Goal: Check status: Check status

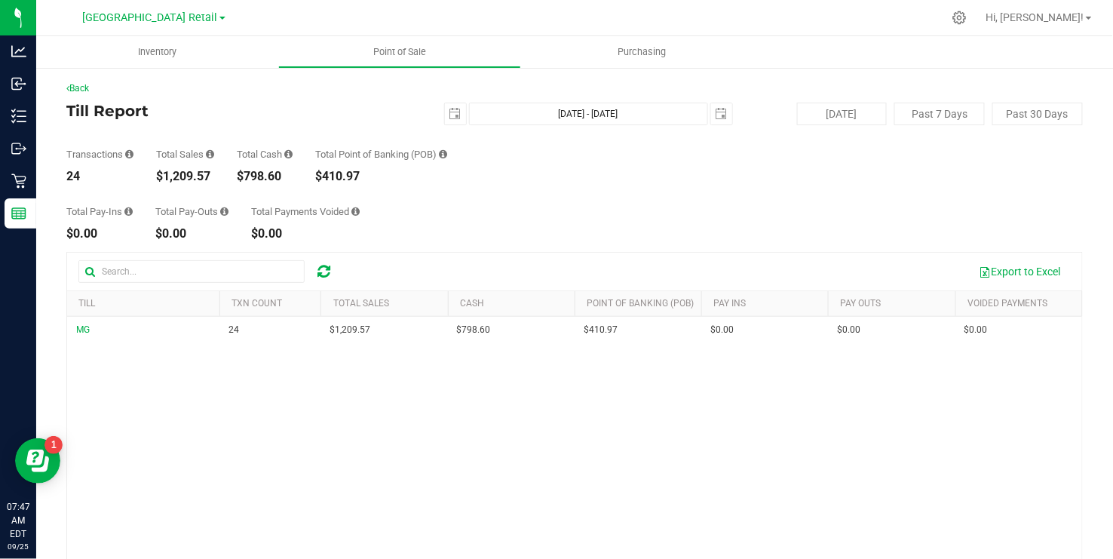
click at [241, 84] on div "Back" at bounding box center [574, 88] width 1017 height 14
click at [637, 12] on div at bounding box center [606, 17] width 673 height 29
click at [852, 119] on button "[DATE]" at bounding box center [842, 114] width 90 height 23
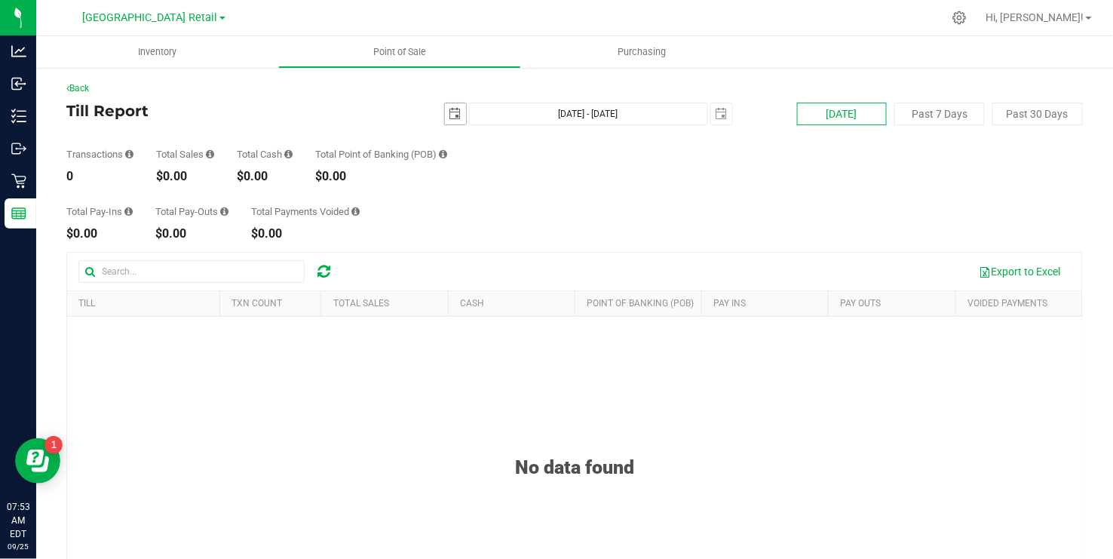
click at [459, 112] on span "select" at bounding box center [455, 114] width 12 height 12
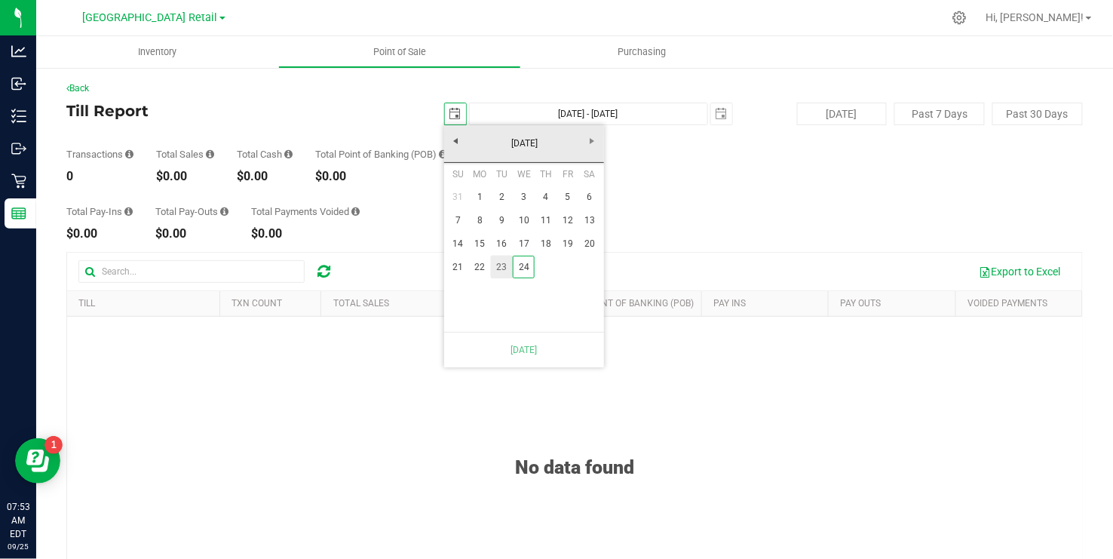
click at [502, 267] on link "23" at bounding box center [502, 267] width 22 height 23
type input "[DATE] - [DATE]"
type input "[DATE]"
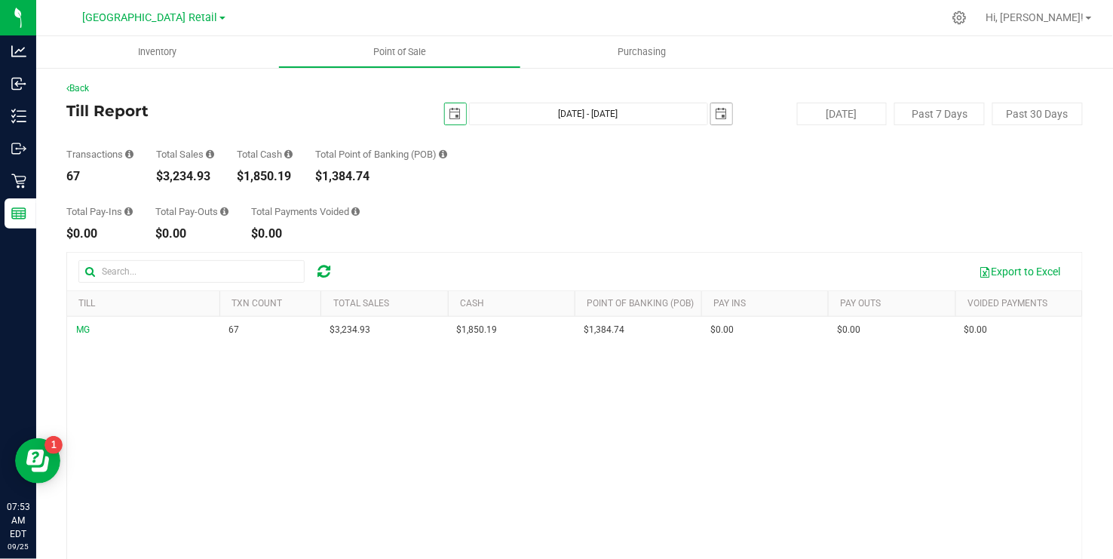
click at [721, 119] on span "select" at bounding box center [722, 114] width 12 height 12
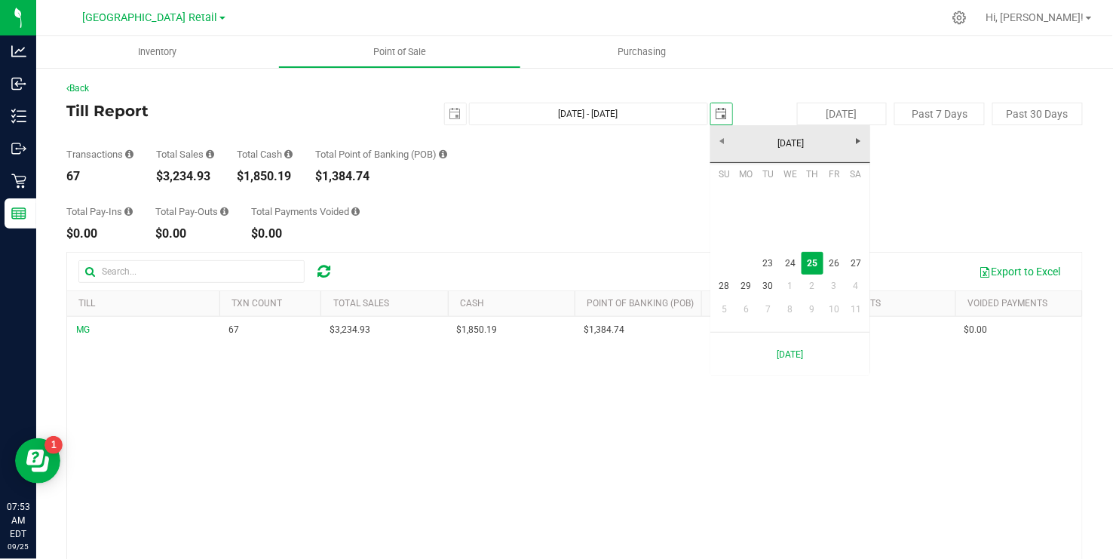
scroll to position [0, 38]
click at [811, 263] on link "25" at bounding box center [813, 263] width 22 height 23
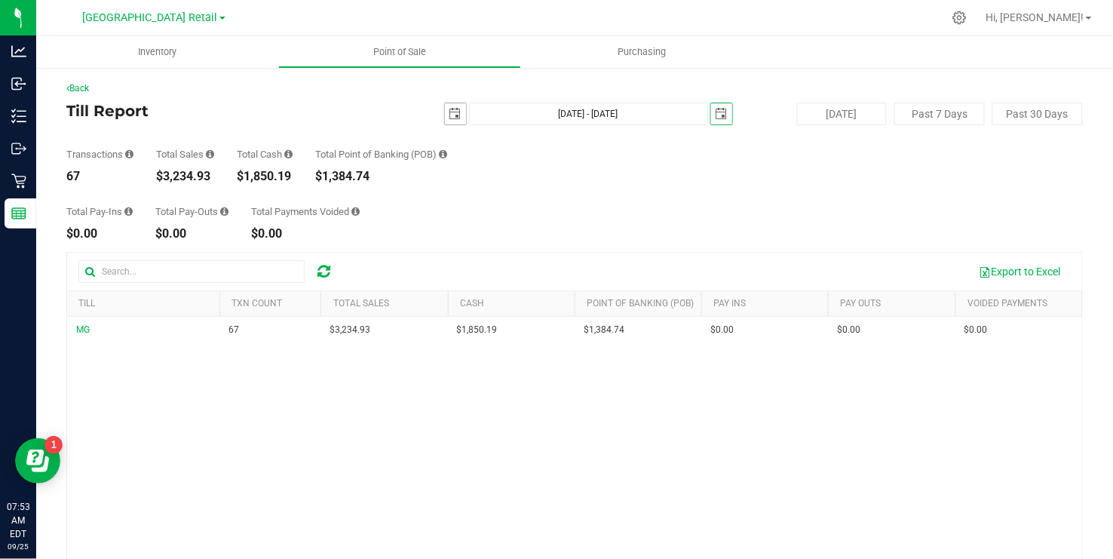
click at [446, 114] on span "select" at bounding box center [455, 113] width 21 height 21
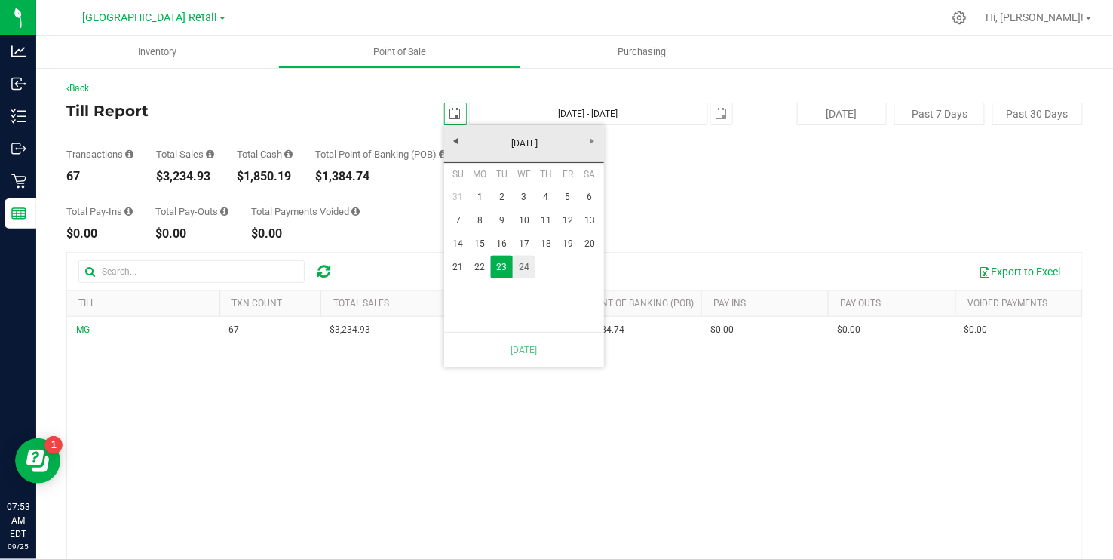
click at [523, 268] on link "24" at bounding box center [524, 267] width 22 height 23
type input "[DATE] - [DATE]"
type input "[DATE]"
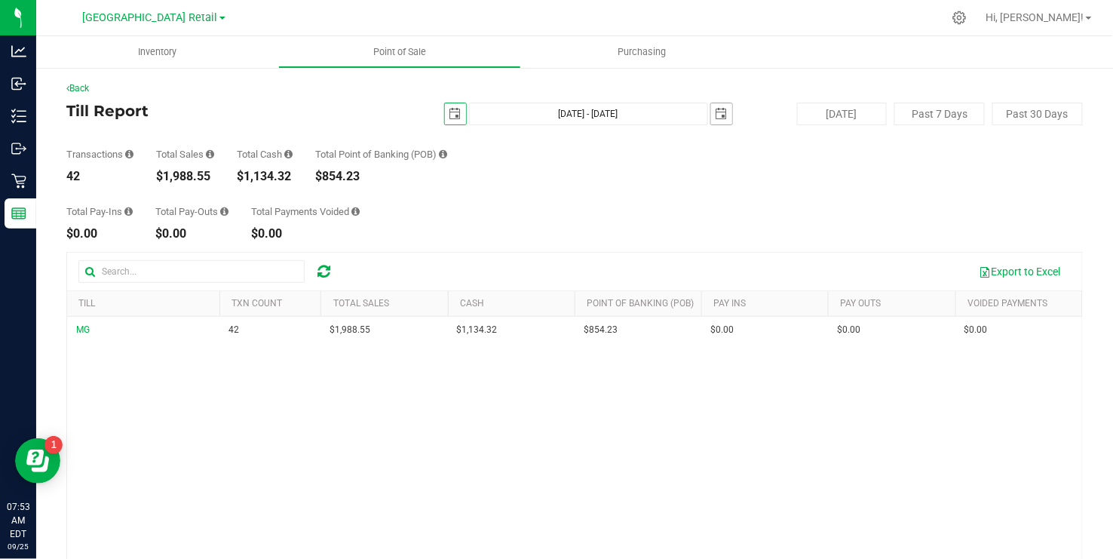
click at [719, 118] on span "select" at bounding box center [722, 114] width 12 height 12
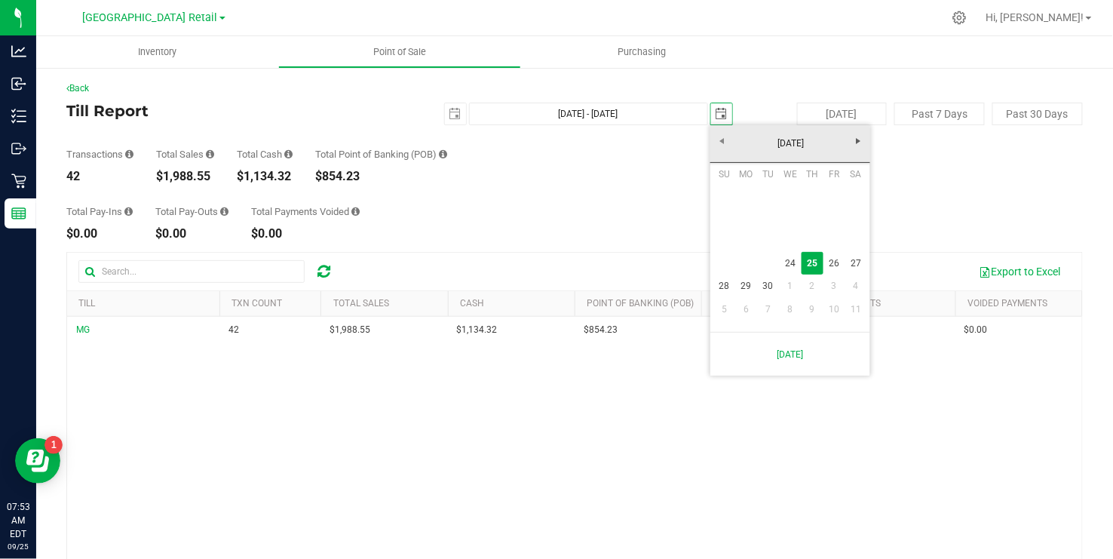
scroll to position [0, 0]
click at [587, 215] on div "Total Pay-Ins $0.00 Total Pay-Outs $0.00 Total Payments Voided $0.00" at bounding box center [574, 210] width 1017 height 57
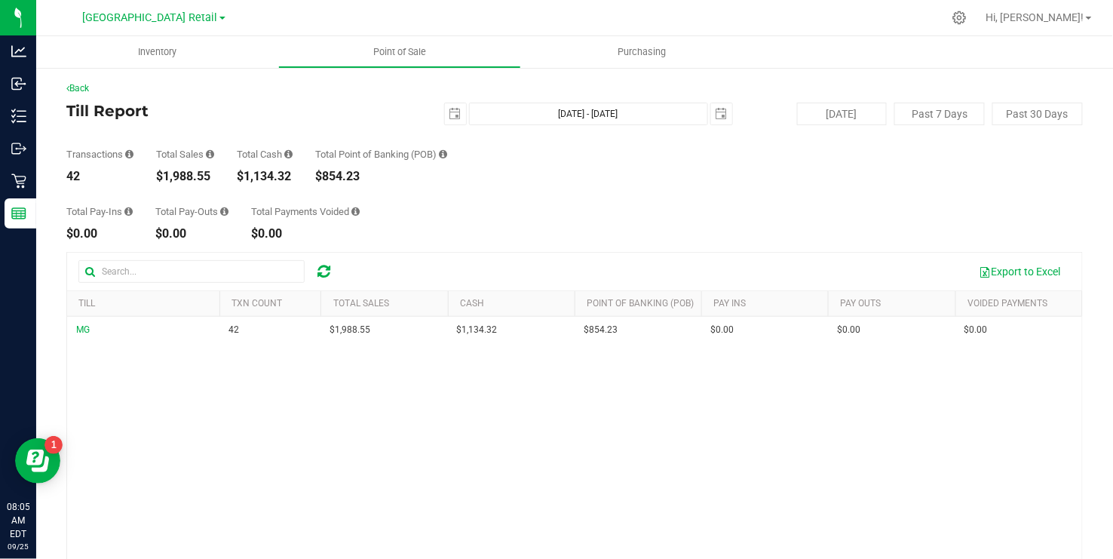
click at [381, 31] on div at bounding box center [606, 17] width 673 height 29
